Goal: Information Seeking & Learning: Learn about a topic

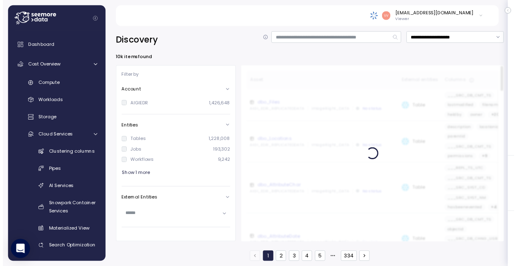
scroll to position [205, 0]
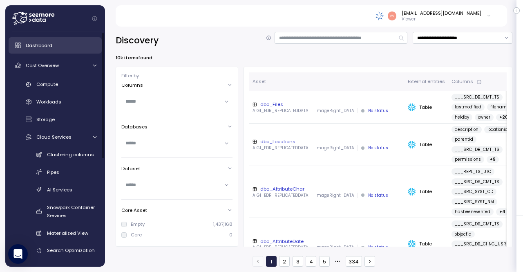
click at [58, 47] on div "Dashboard" at bounding box center [61, 45] width 71 height 8
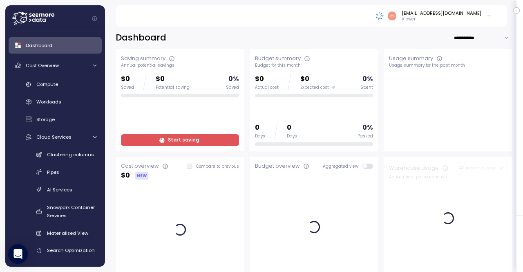
click at [186, 140] on span "Start saving" at bounding box center [183, 139] width 31 height 11
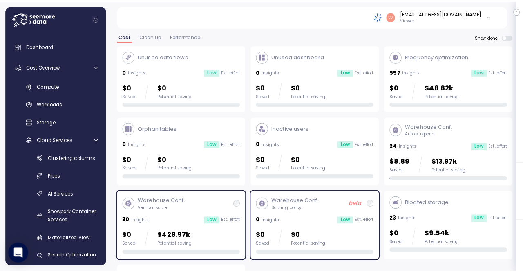
scroll to position [18, 0]
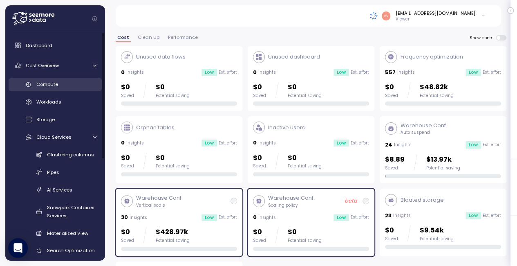
click at [66, 87] on div "Compute" at bounding box center [66, 84] width 60 height 8
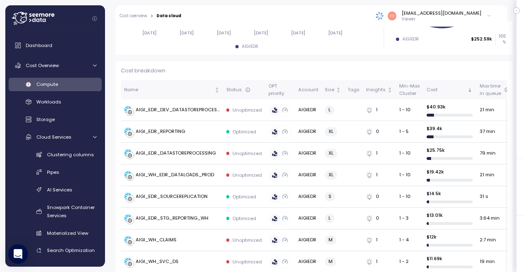
scroll to position [226, 0]
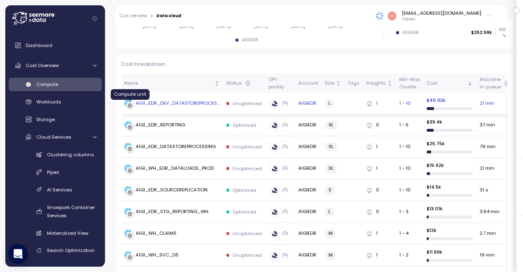
click at [129, 105] on icon at bounding box center [130, 105] width 4 height 4
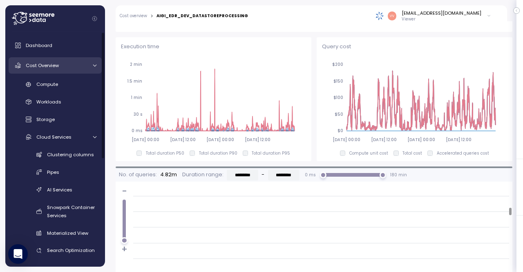
scroll to position [366, 0]
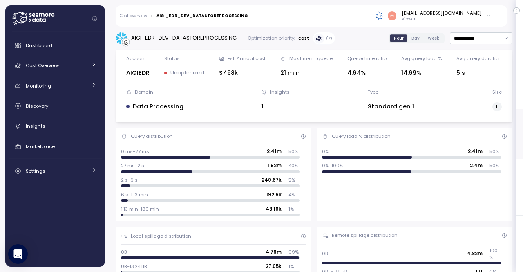
scroll to position [140, 0]
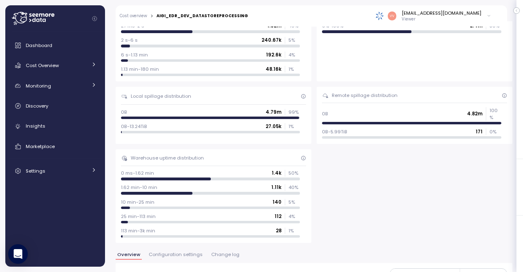
click at [41, 213] on div "Dashboard Cost Overview Compute Workloads Storage Cloud Services Clustering col…" at bounding box center [55, 149] width 93 height 224
